Goal: Task Accomplishment & Management: Manage account settings

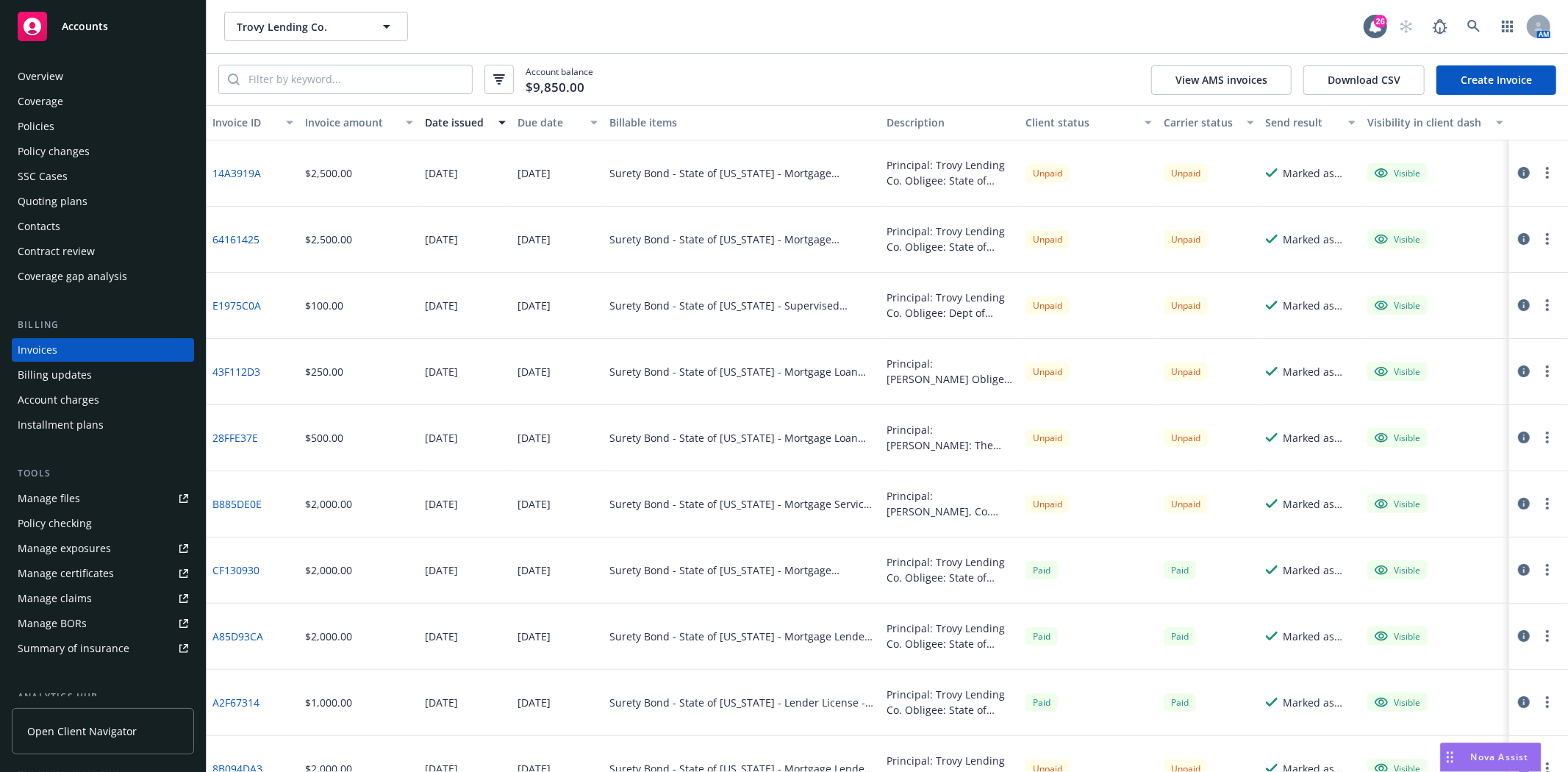
click at [113, 22] on div "Accounts" at bounding box center [103, 26] width 171 height 30
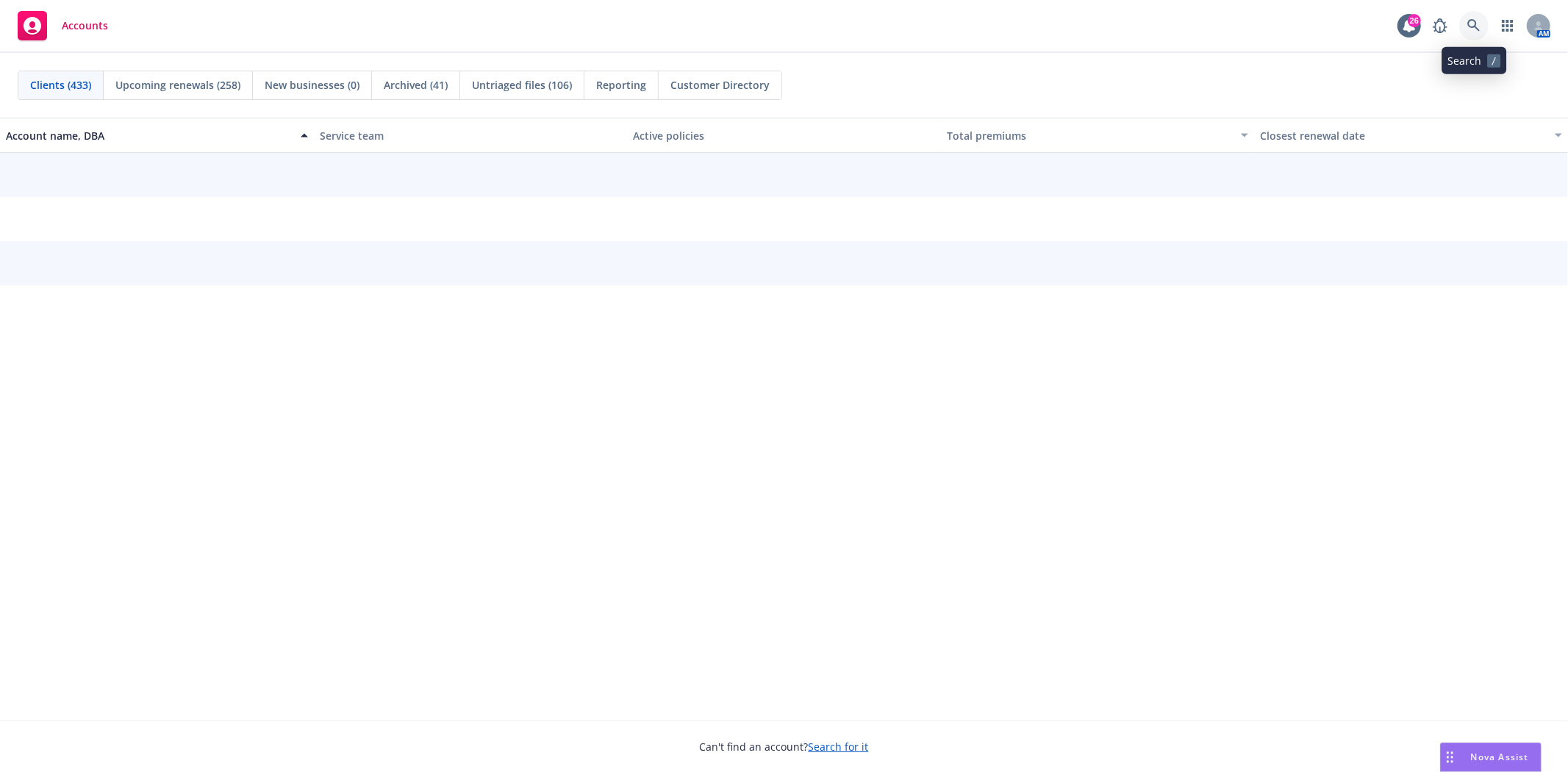
click at [1474, 30] on icon at bounding box center [1474, 26] width 13 height 13
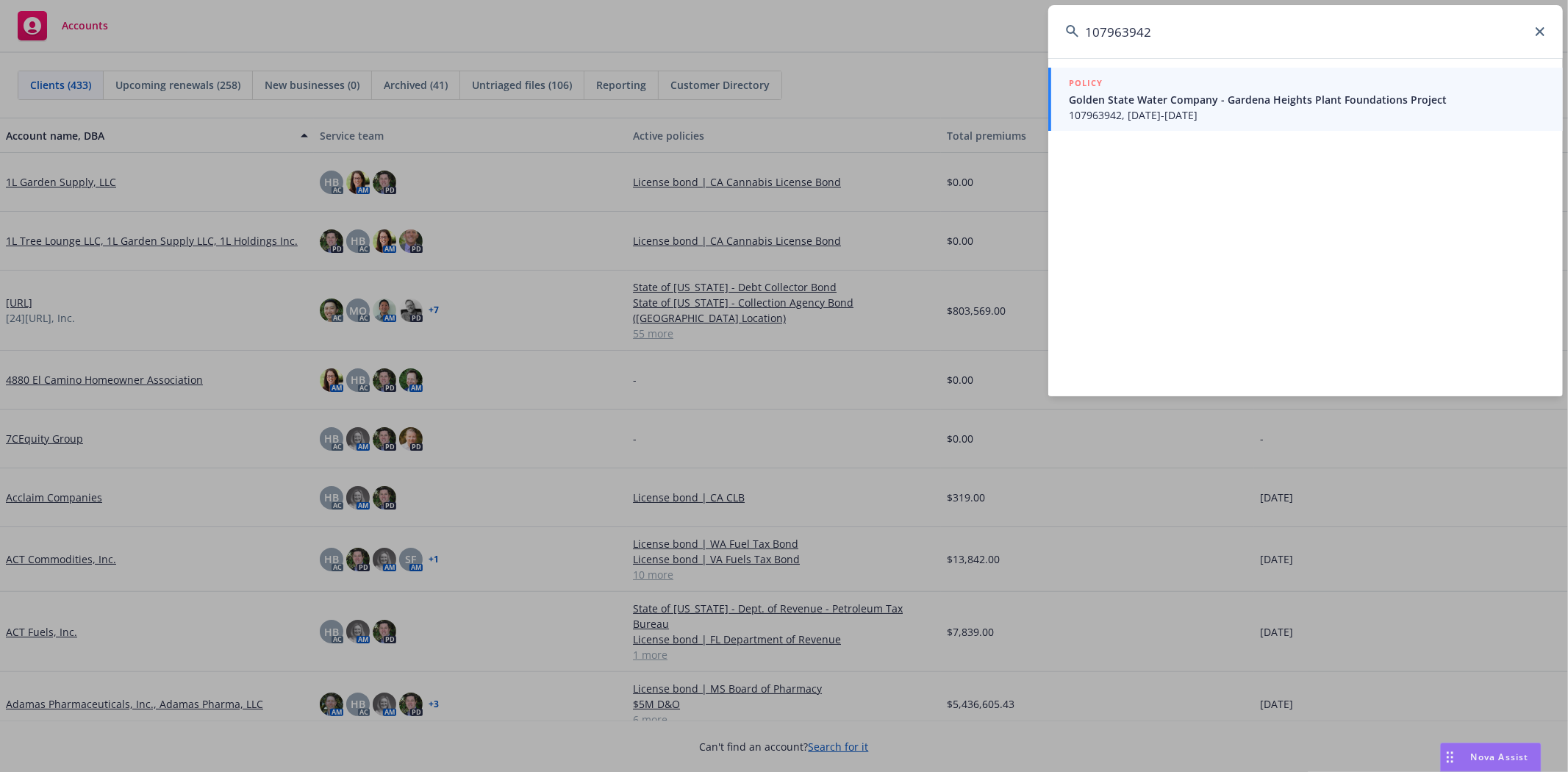
type input "107963942"
click at [1194, 79] on div "POLICY" at bounding box center [1307, 84] width 476 height 16
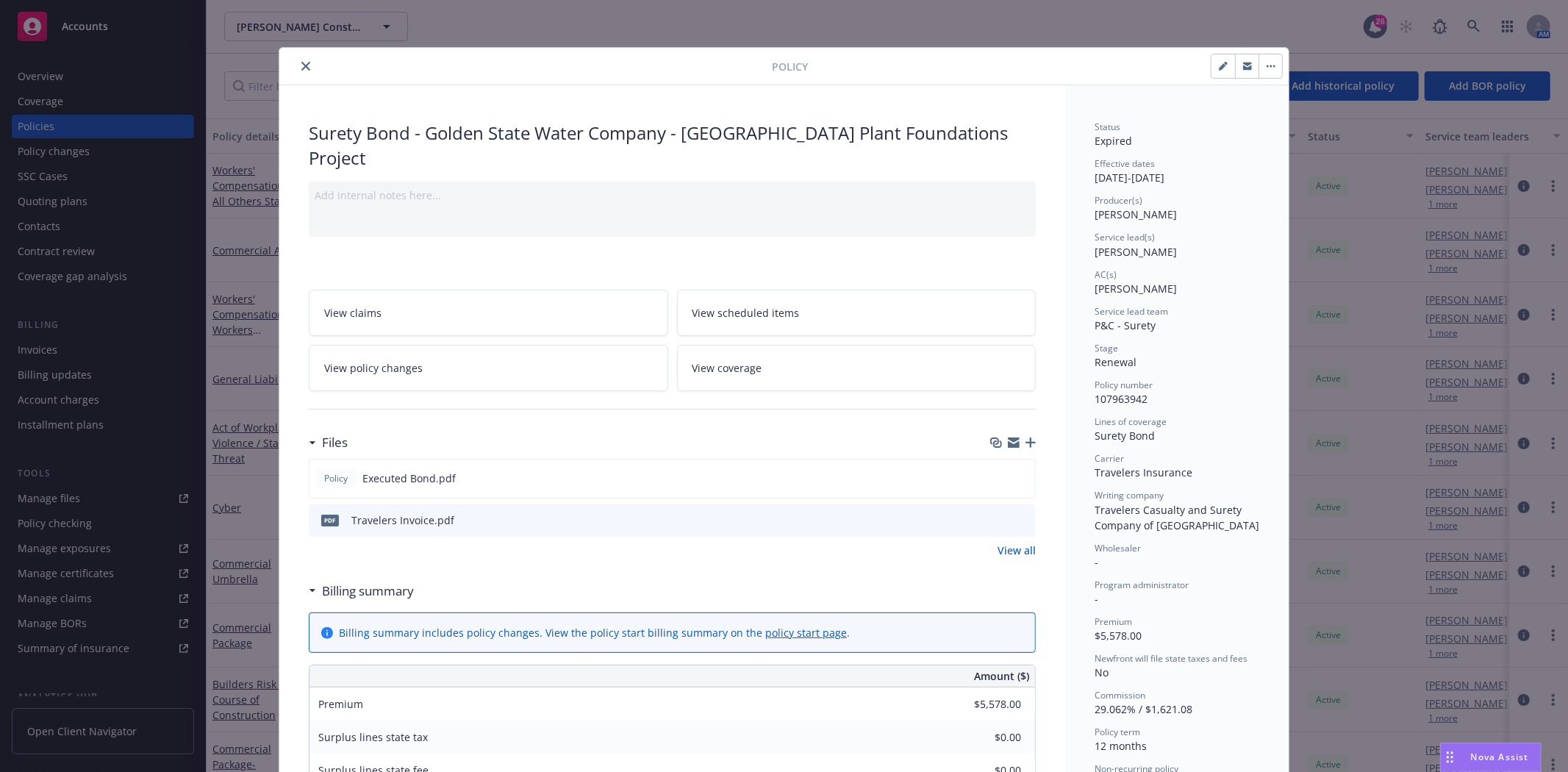
click at [1221, 66] on icon "button" at bounding box center [1222, 65] width 9 height 9
select select "RENEWAL"
select select "12"
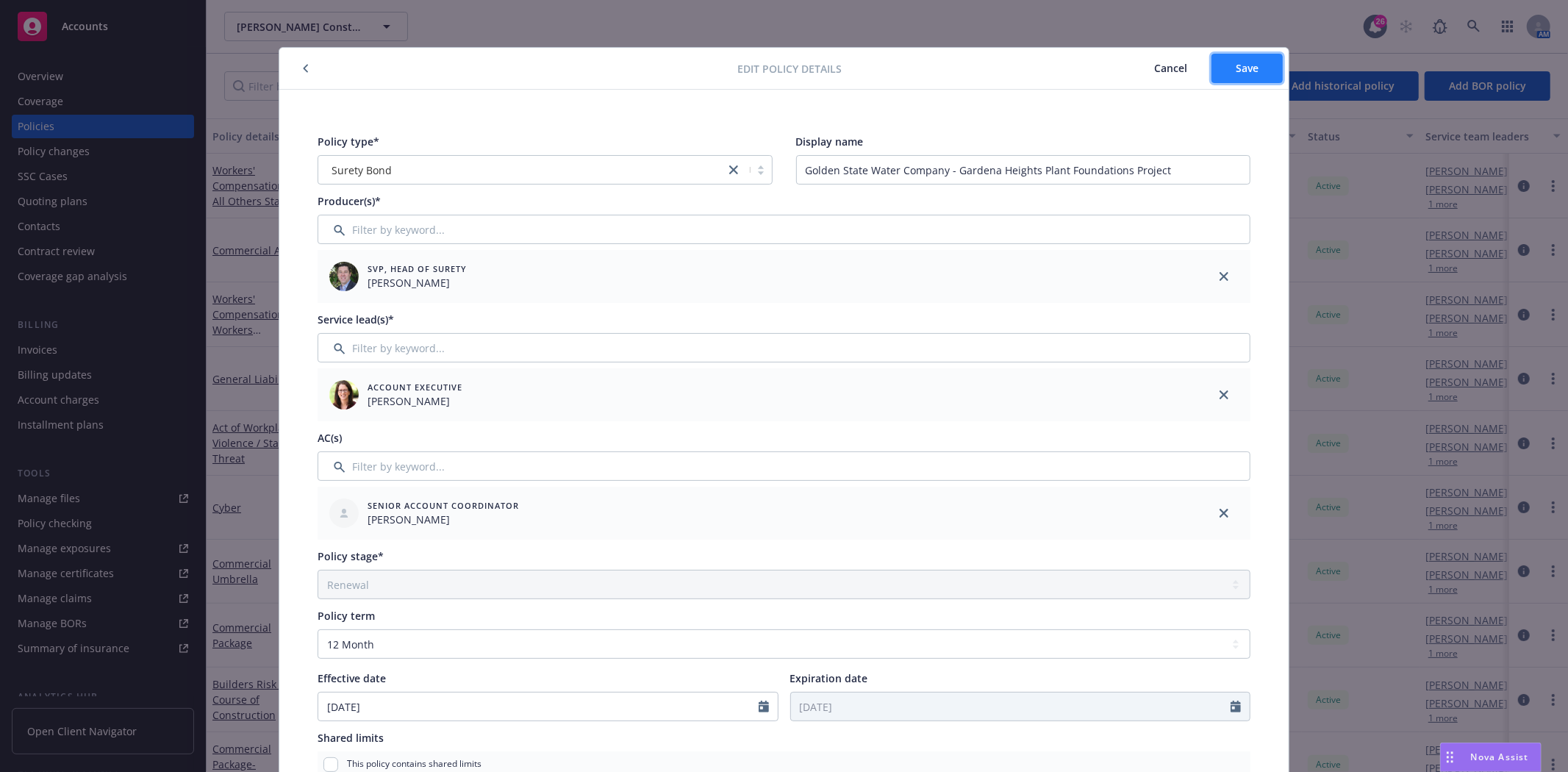
click at [1246, 71] on span "Save" at bounding box center [1247, 68] width 23 height 14
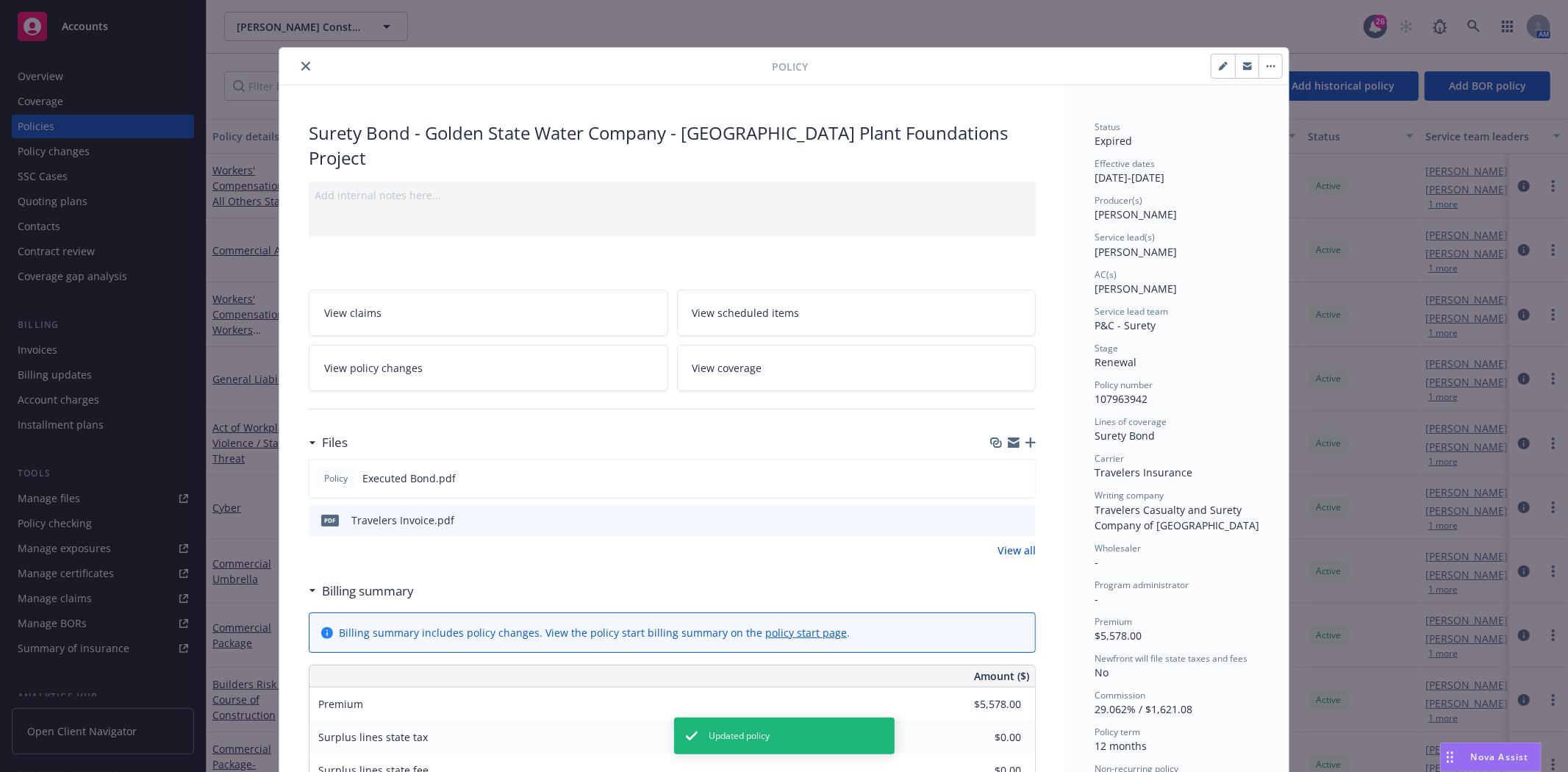
click at [302, 67] on icon "close" at bounding box center [305, 65] width 9 height 9
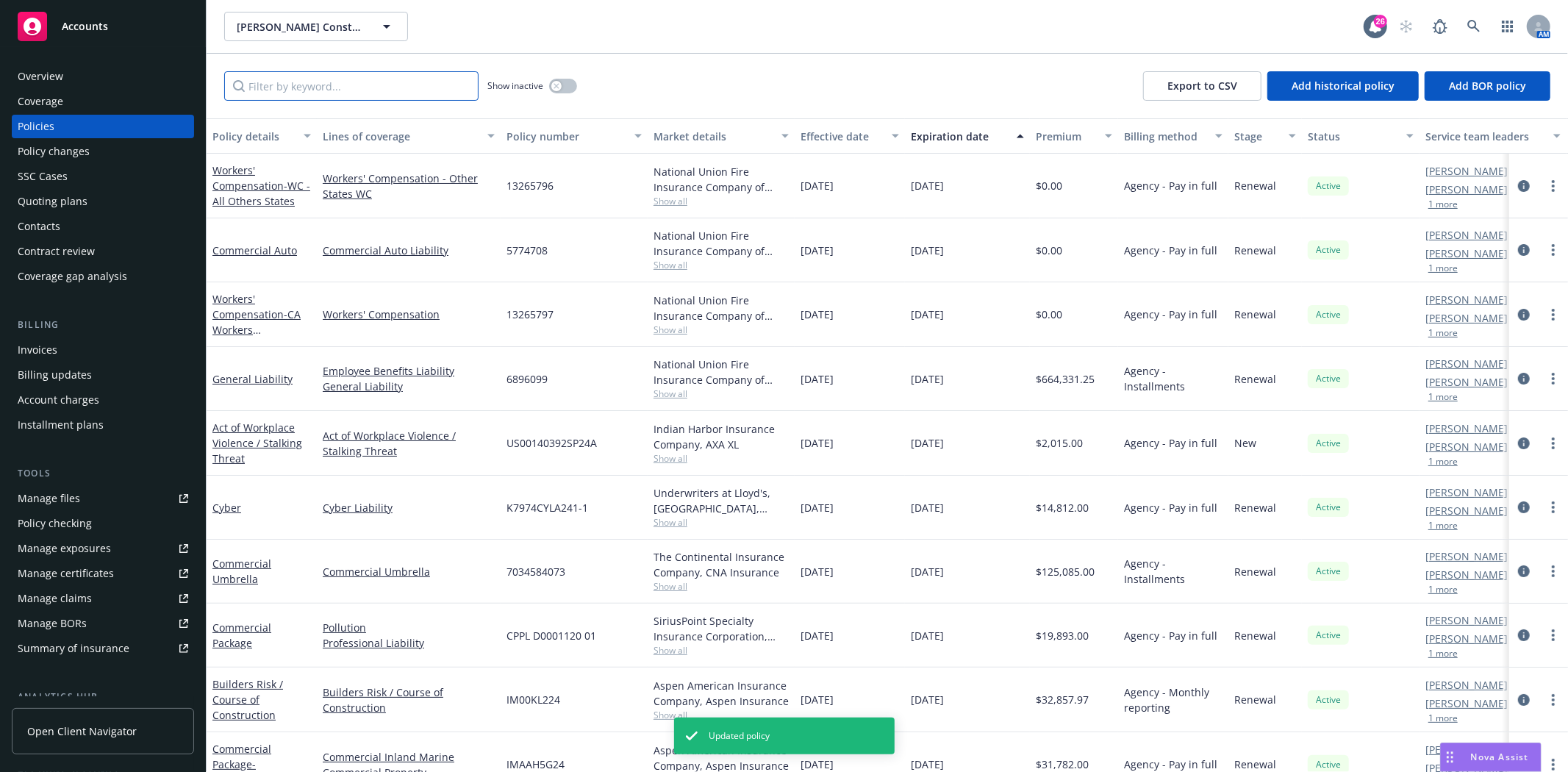
click at [289, 77] on input "Filter by keyword..." at bounding box center [350, 85] width 254 height 30
type input "Surety"
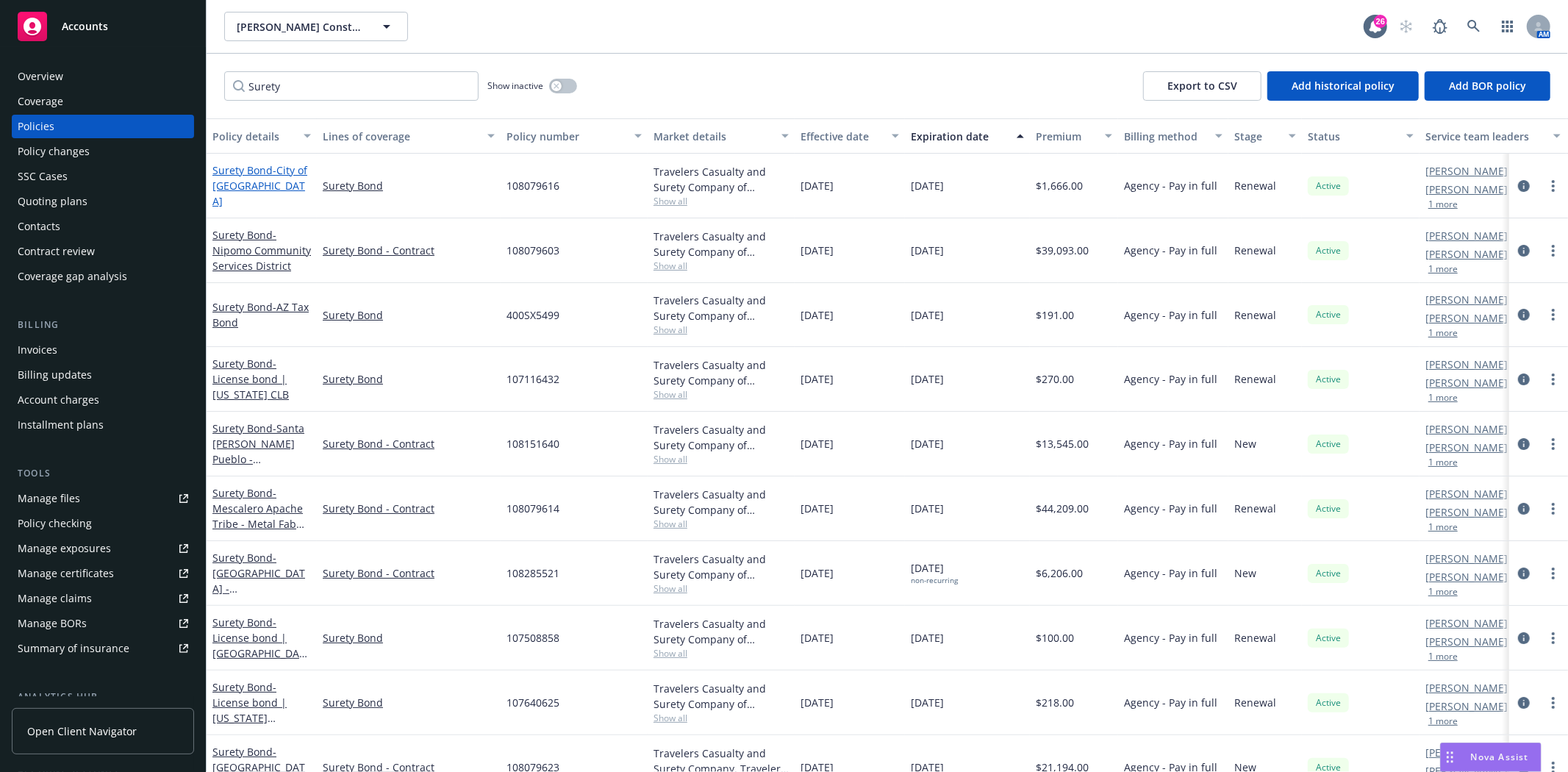
click at [231, 193] on span "- City of [GEOGRAPHIC_DATA]" at bounding box center [259, 185] width 95 height 45
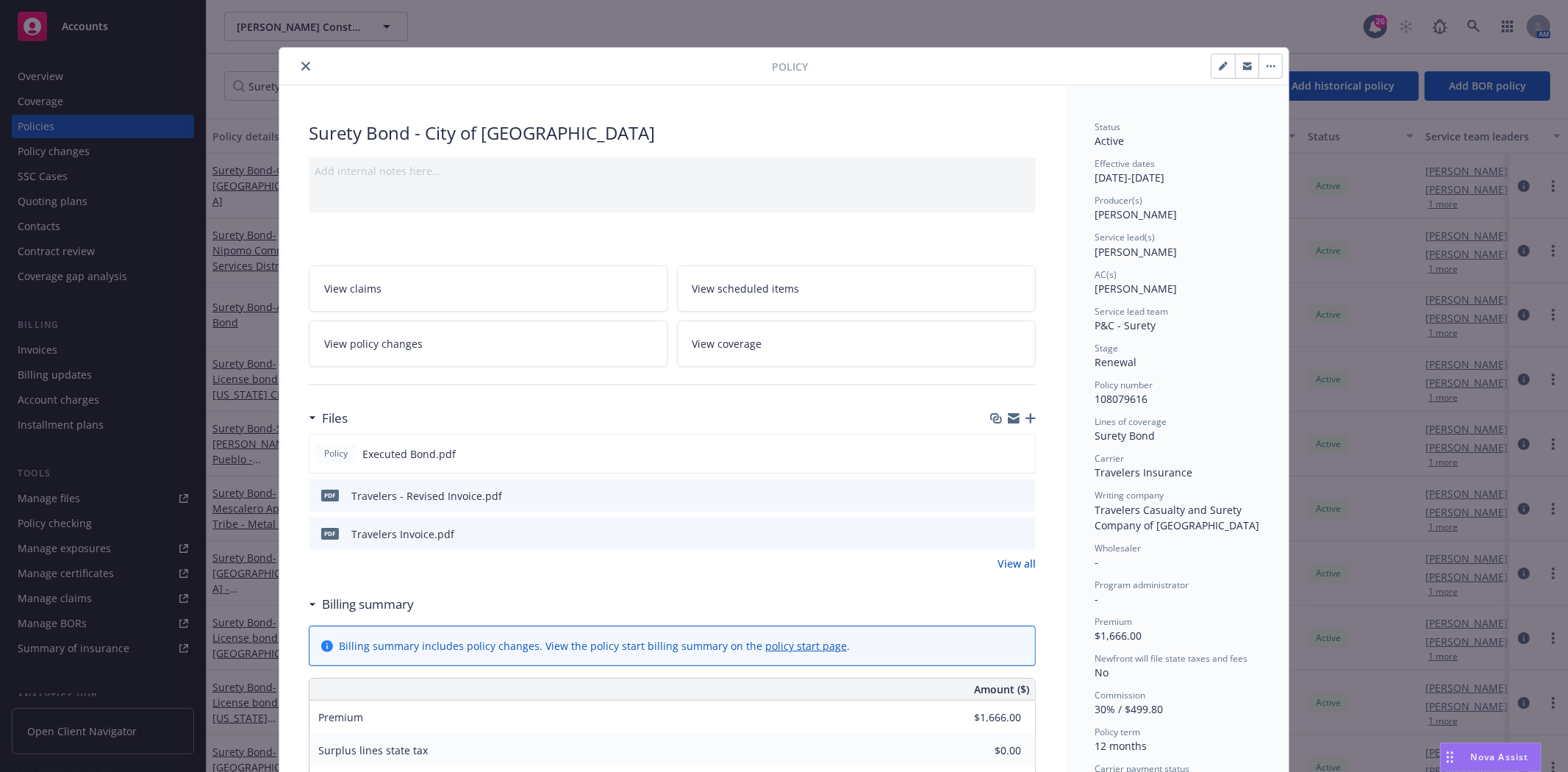
click at [1212, 69] on button "button" at bounding box center [1223, 66] width 23 height 23
select select "RENEWAL"
select select "12"
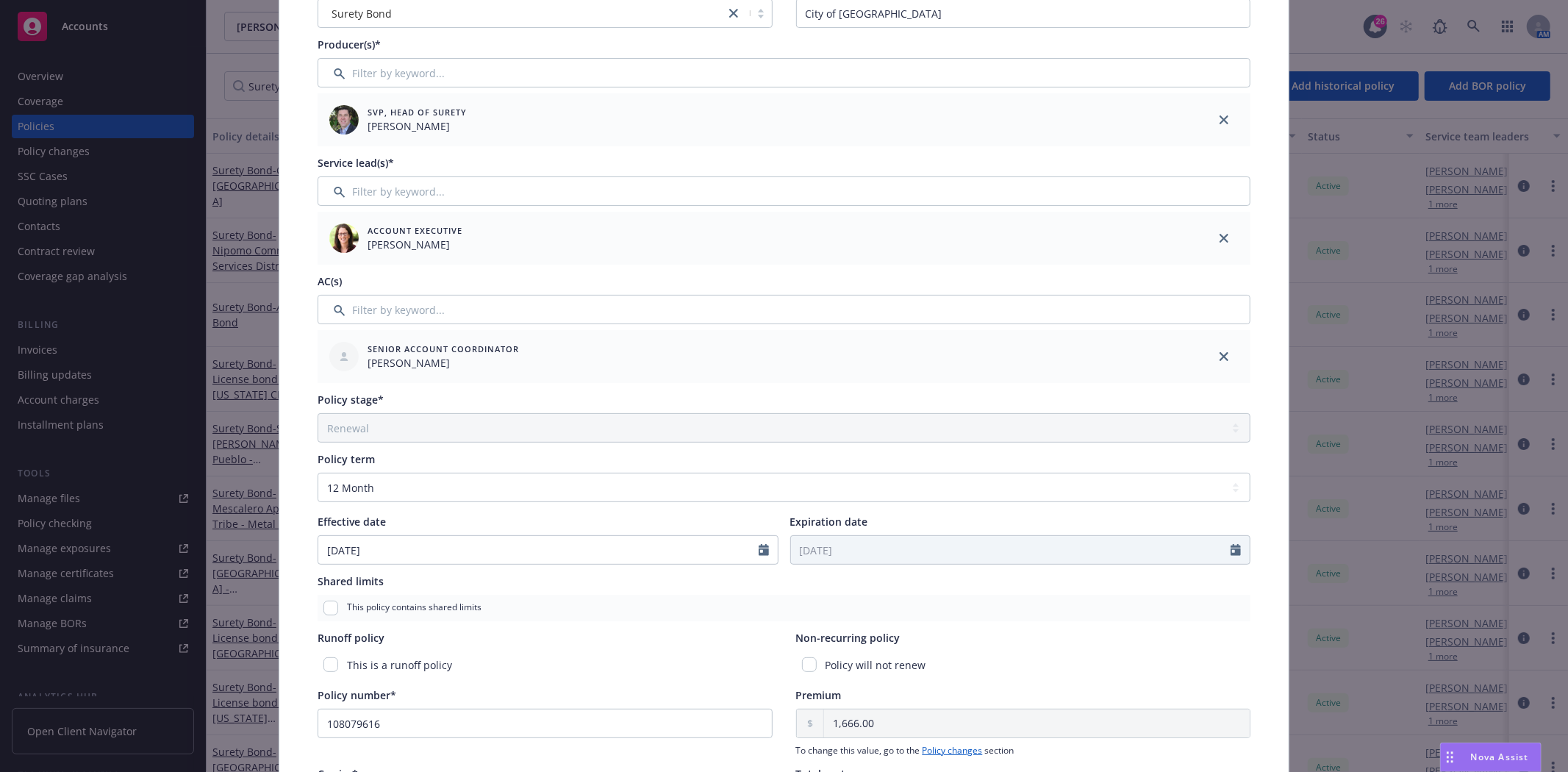
scroll to position [163, 0]
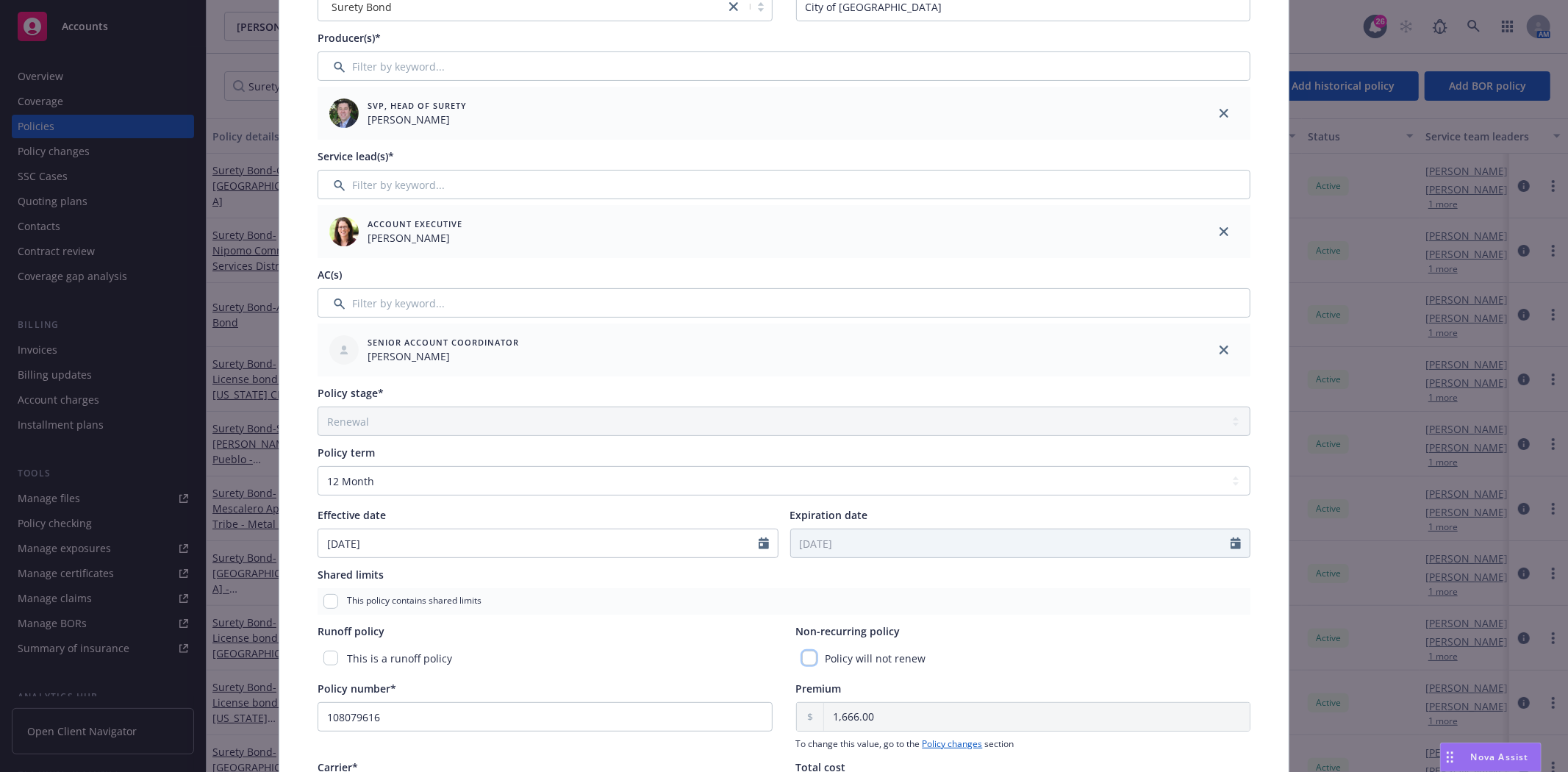
click at [802, 660] on input "checkbox" at bounding box center [808, 657] width 14 height 14
checkbox input "true"
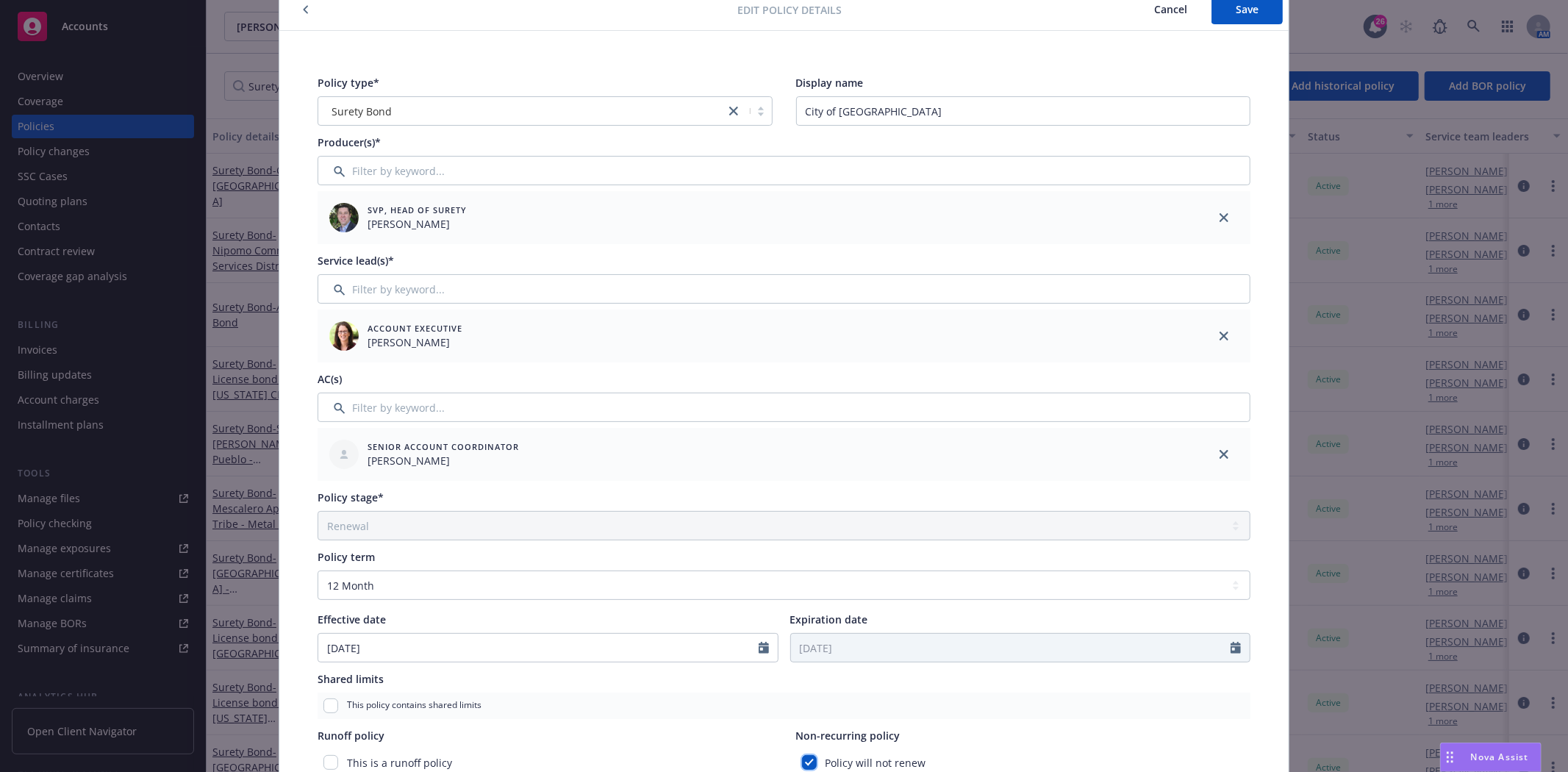
scroll to position [0, 0]
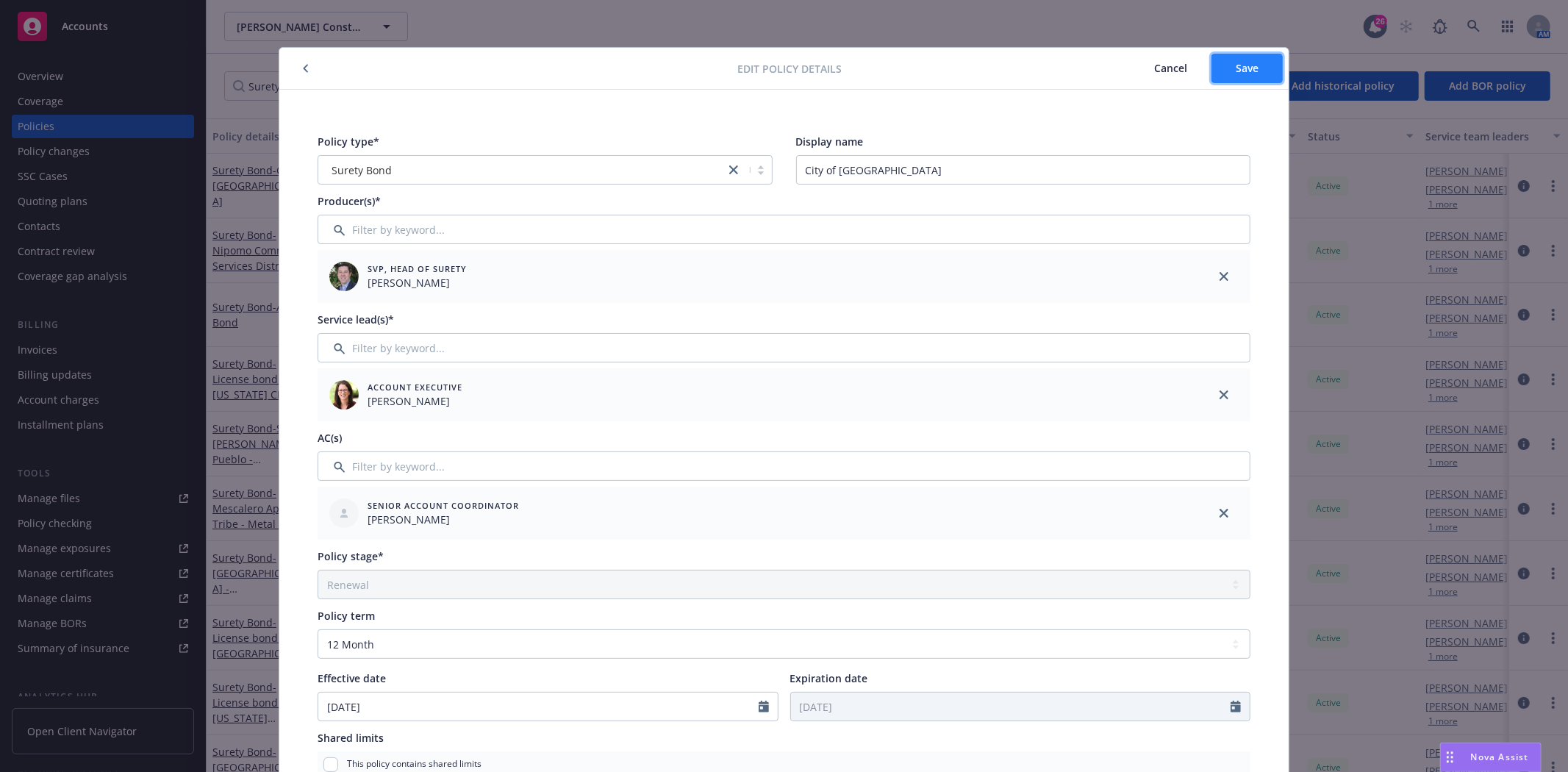
click at [1248, 72] on span "Save" at bounding box center [1247, 68] width 23 height 14
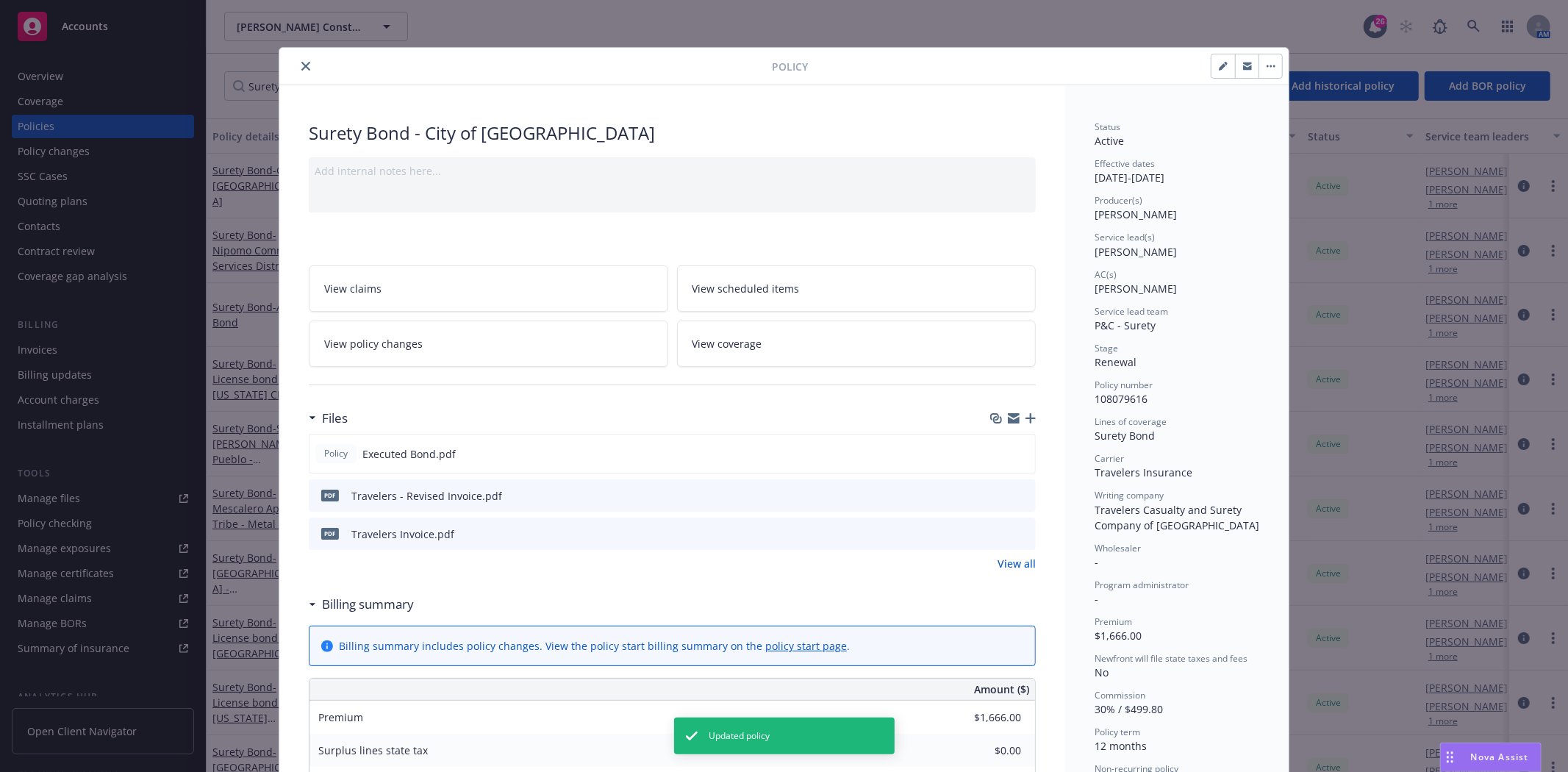
click at [302, 62] on icon "close" at bounding box center [305, 65] width 9 height 9
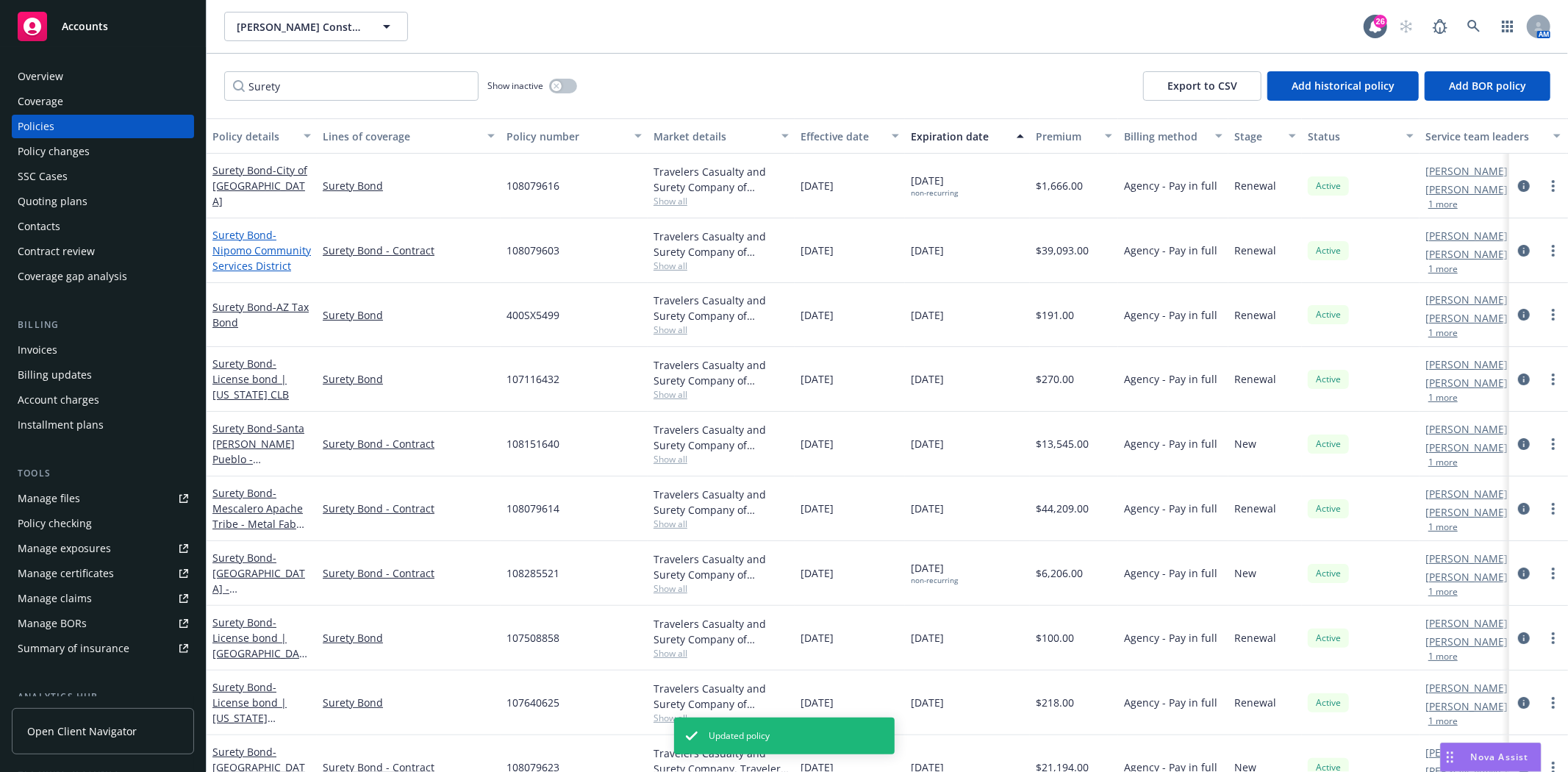
click at [253, 249] on span "- Nipomo Community Services District" at bounding box center [261, 250] width 99 height 45
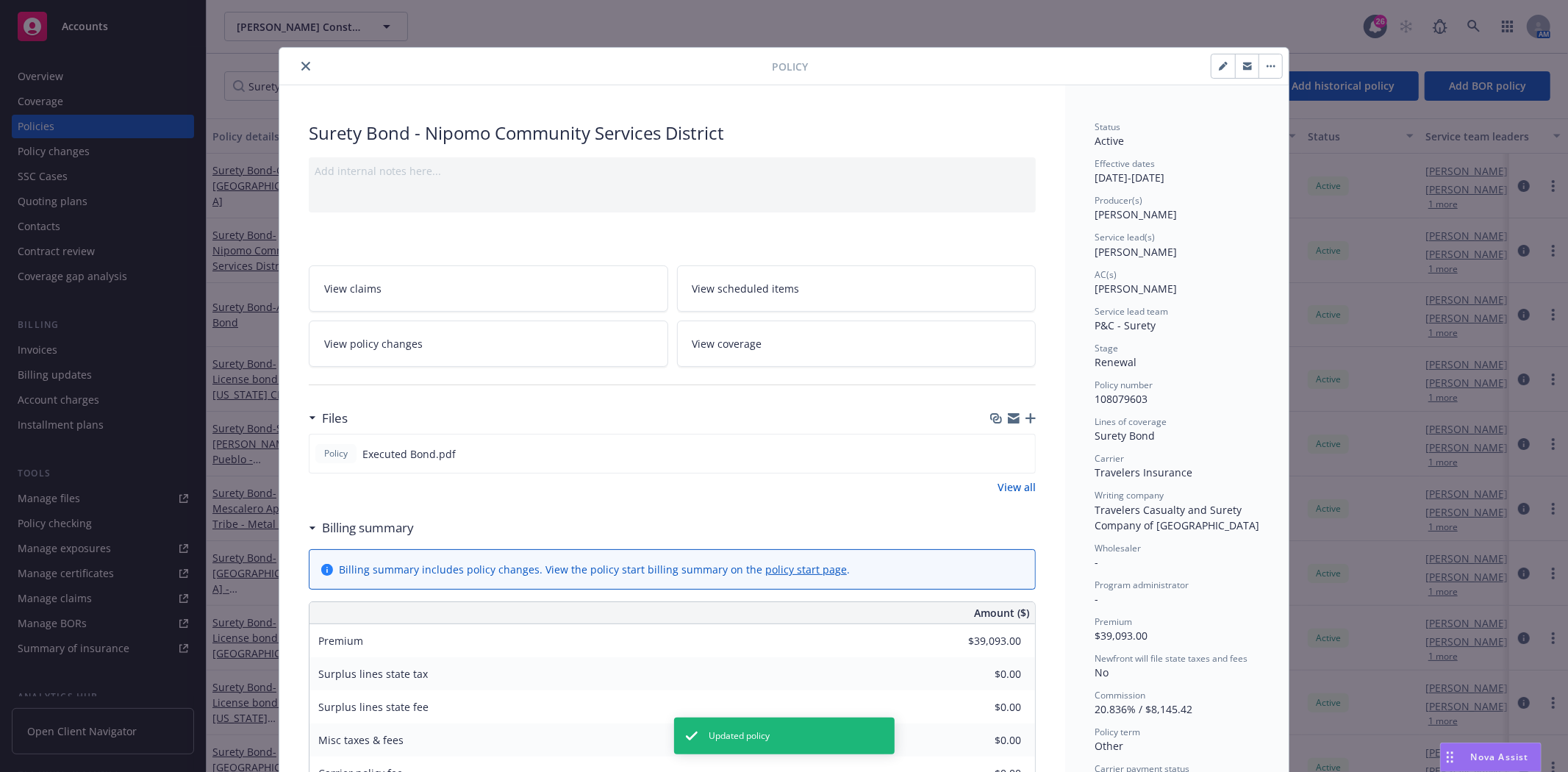
click at [1212, 75] on button "button" at bounding box center [1223, 66] width 23 height 23
select select "RENEWAL"
select select "other"
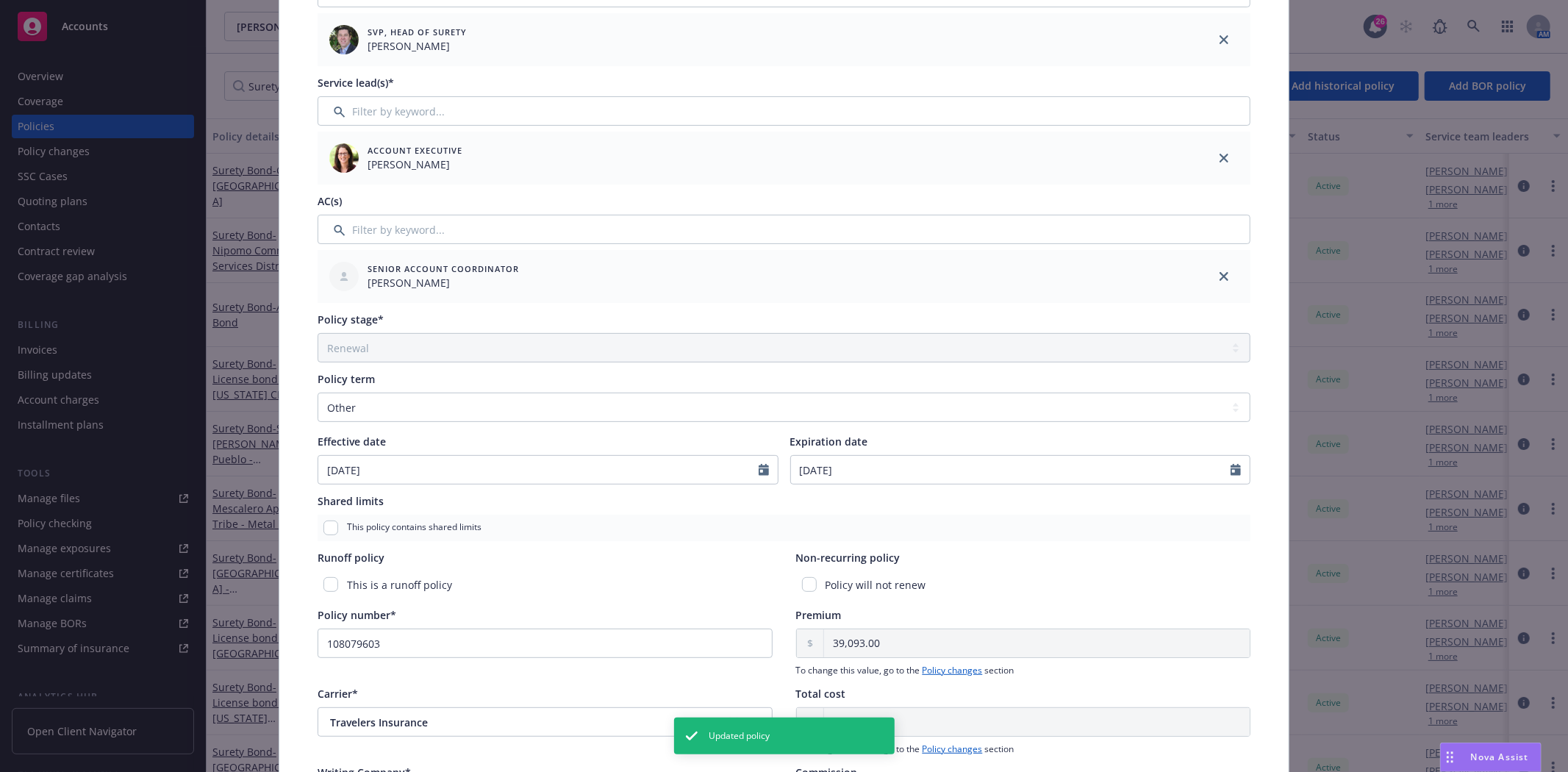
scroll to position [326, 0]
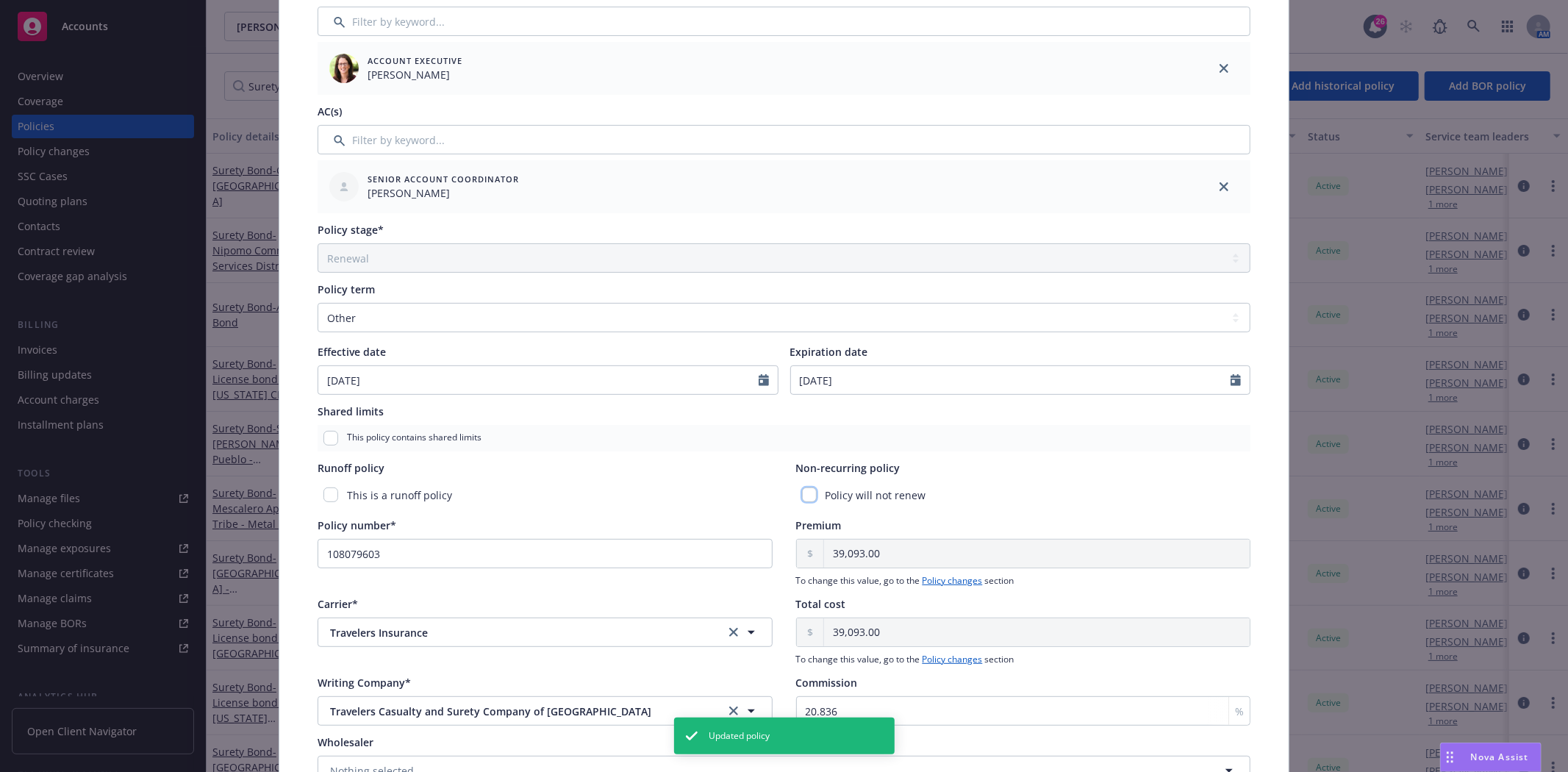
click at [802, 493] on input "checkbox" at bounding box center [808, 495] width 14 height 14
checkbox input "true"
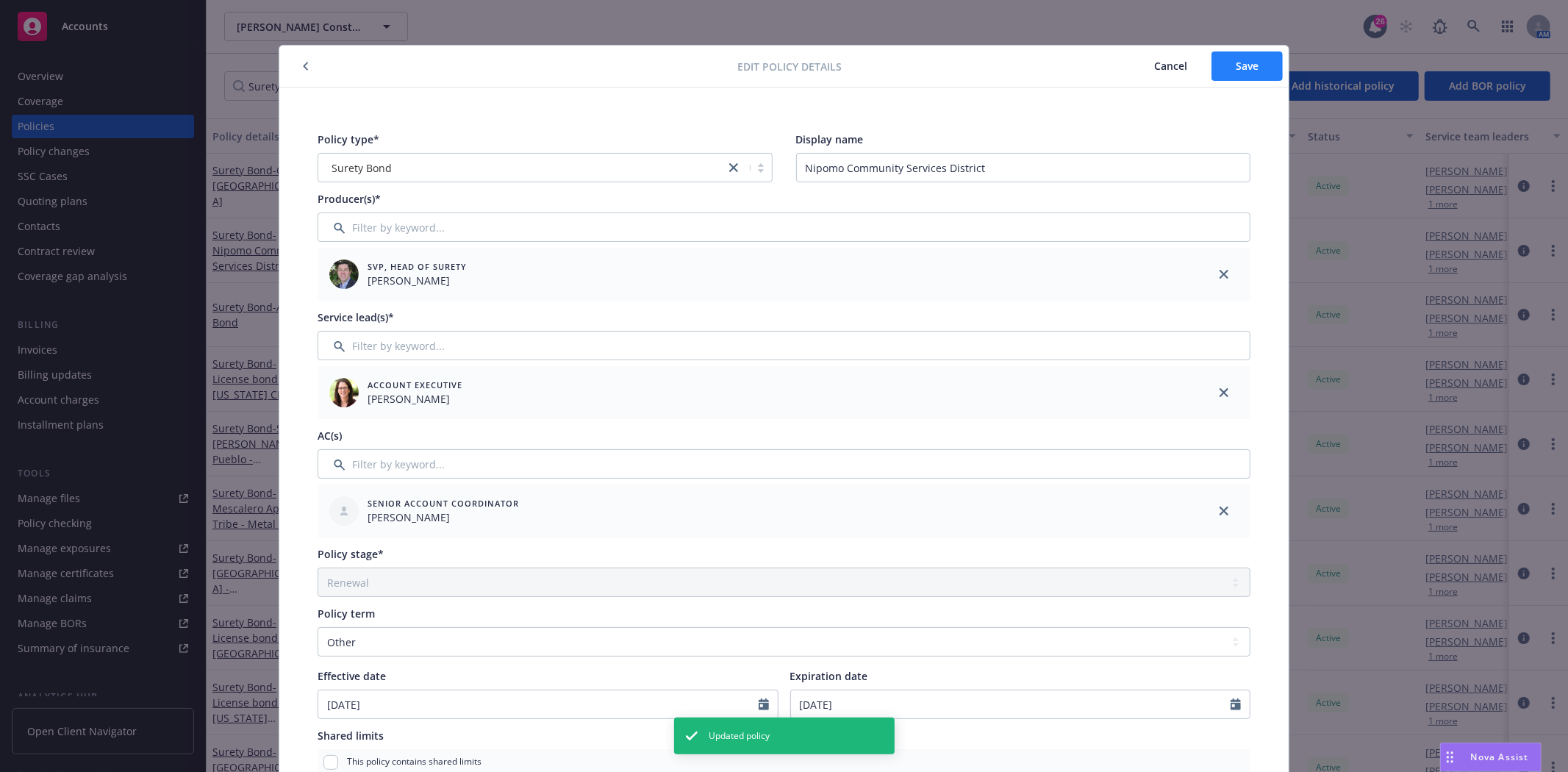
scroll to position [0, 0]
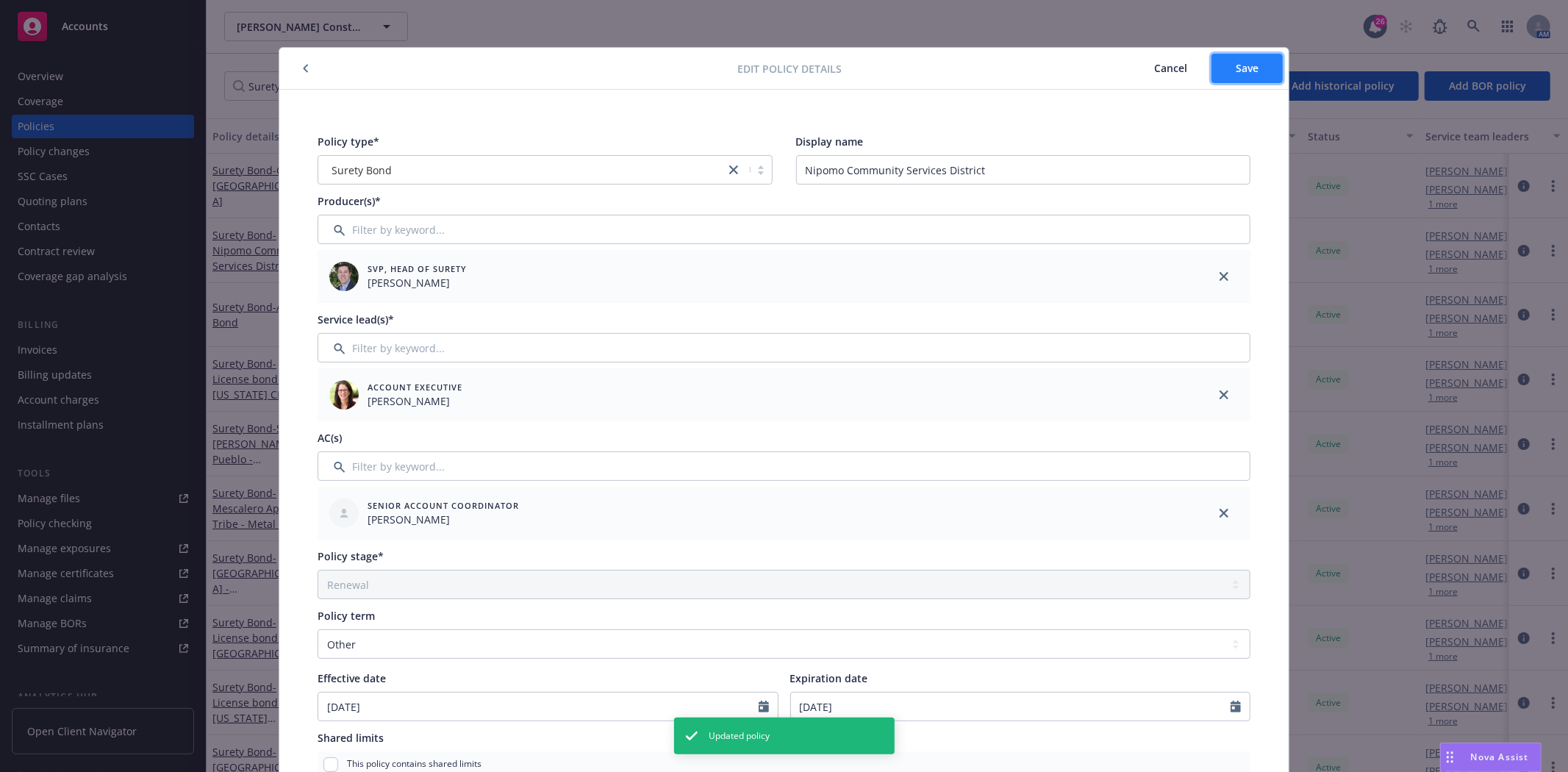
click at [1243, 78] on button "Save" at bounding box center [1247, 68] width 71 height 30
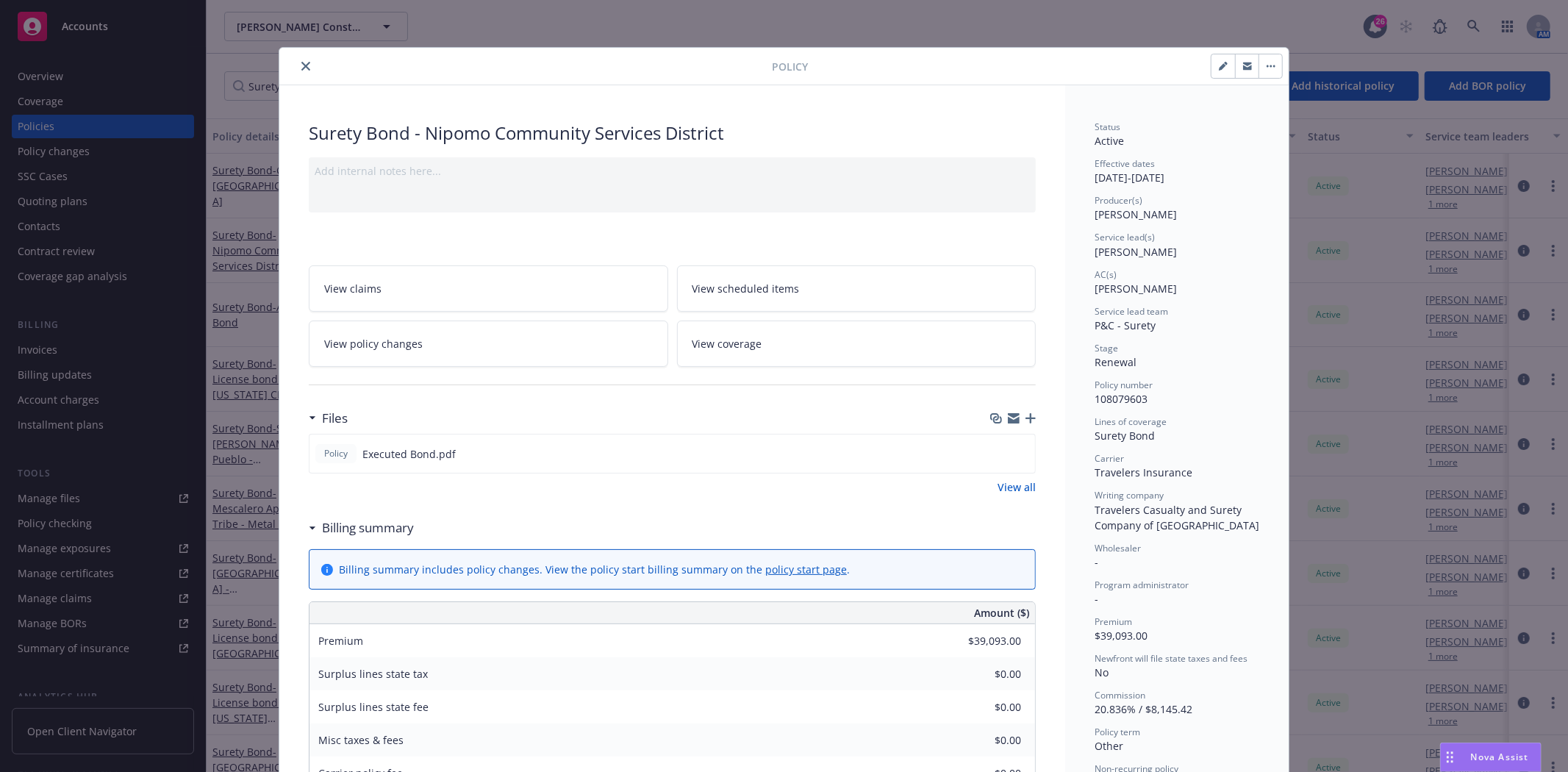
click at [298, 78] on div "Policy" at bounding box center [784, 66] width 1009 height 37
click at [302, 69] on icon "close" at bounding box center [305, 65] width 9 height 9
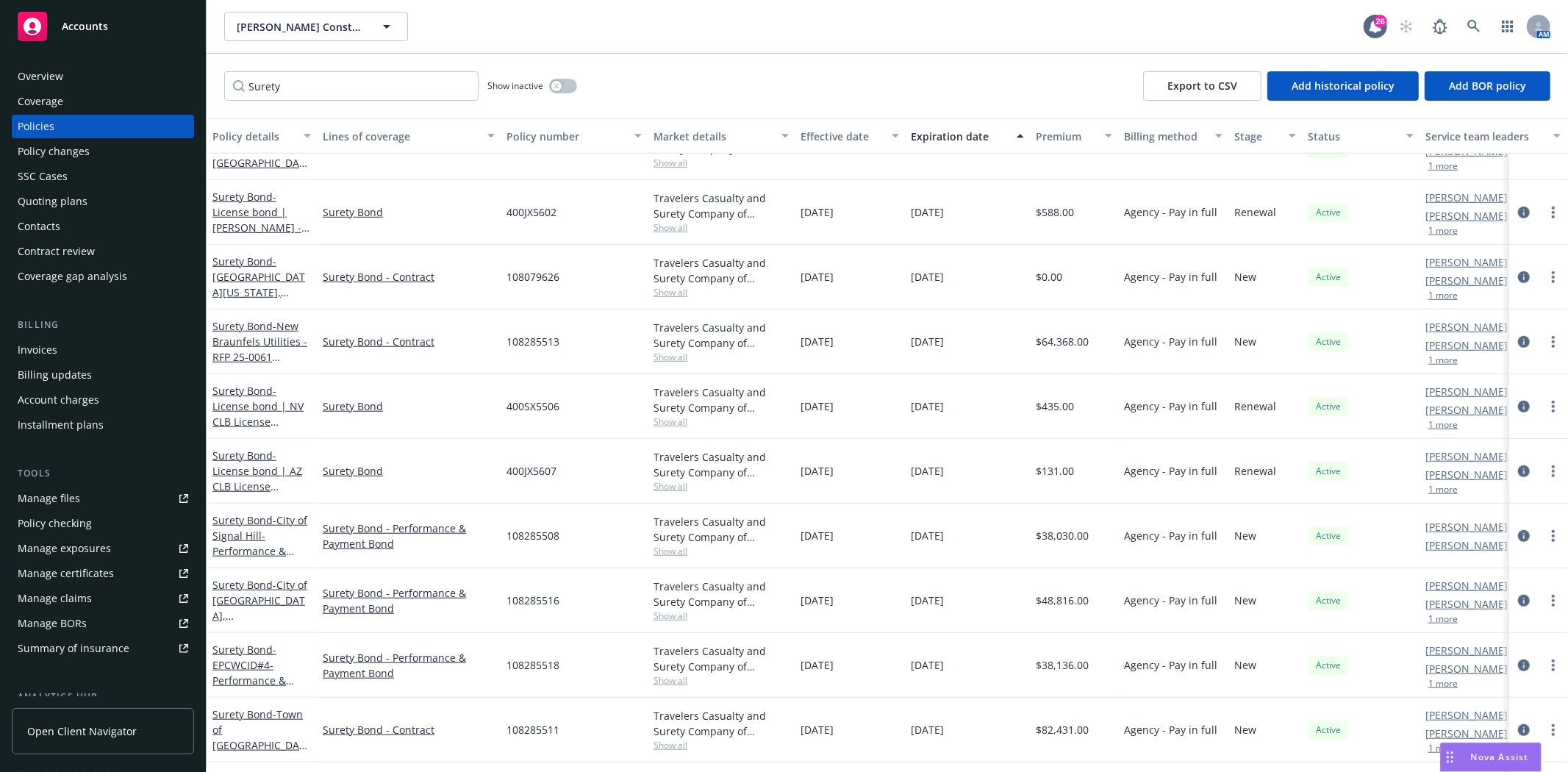
scroll to position [929, 0]
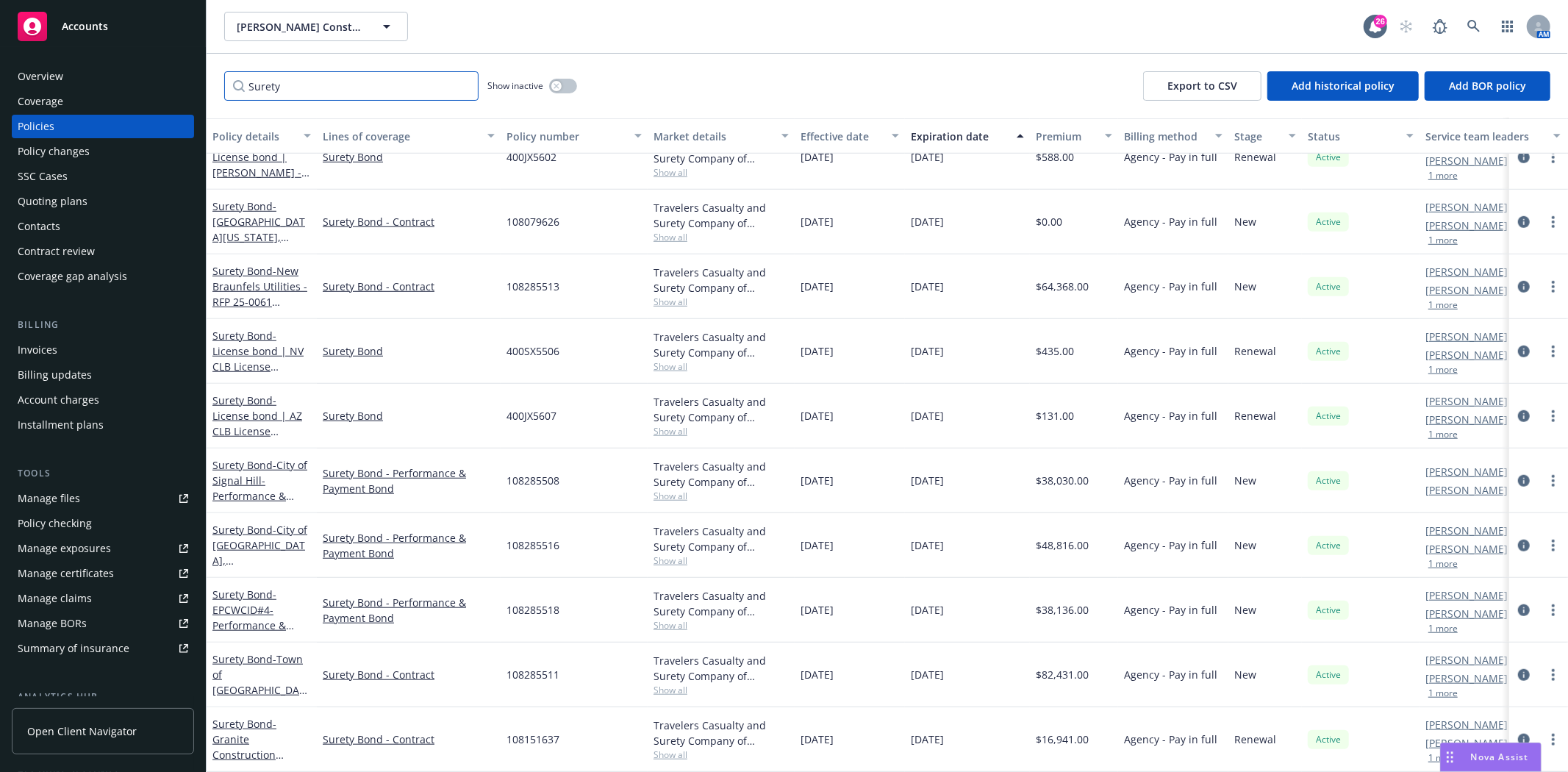
click at [459, 90] on input "Surety" at bounding box center [350, 85] width 254 height 30
